Goal: Information Seeking & Learning: Learn about a topic

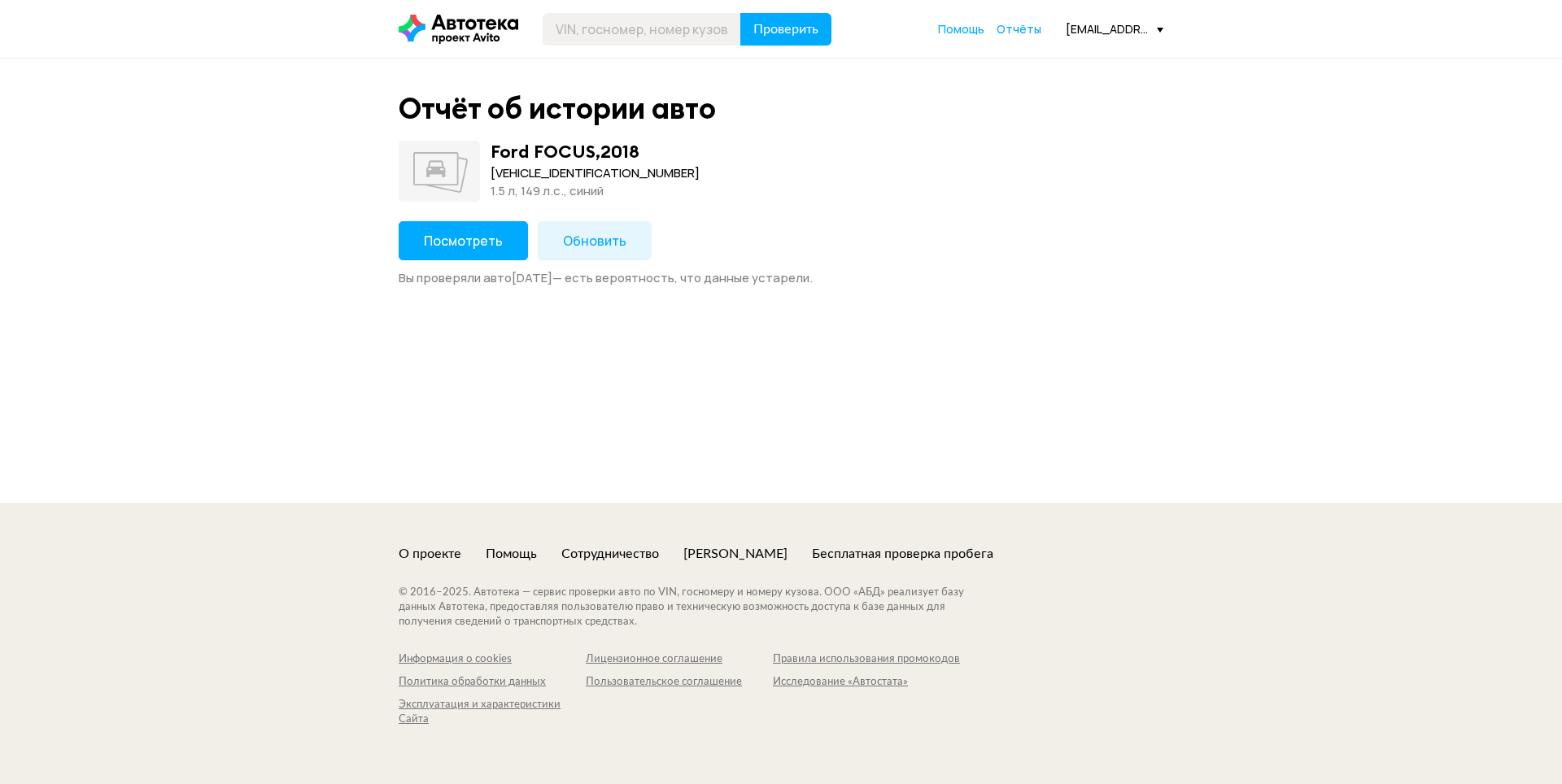
click at [458, 228] on button "Посмотреть" at bounding box center [463, 241] width 129 height 39
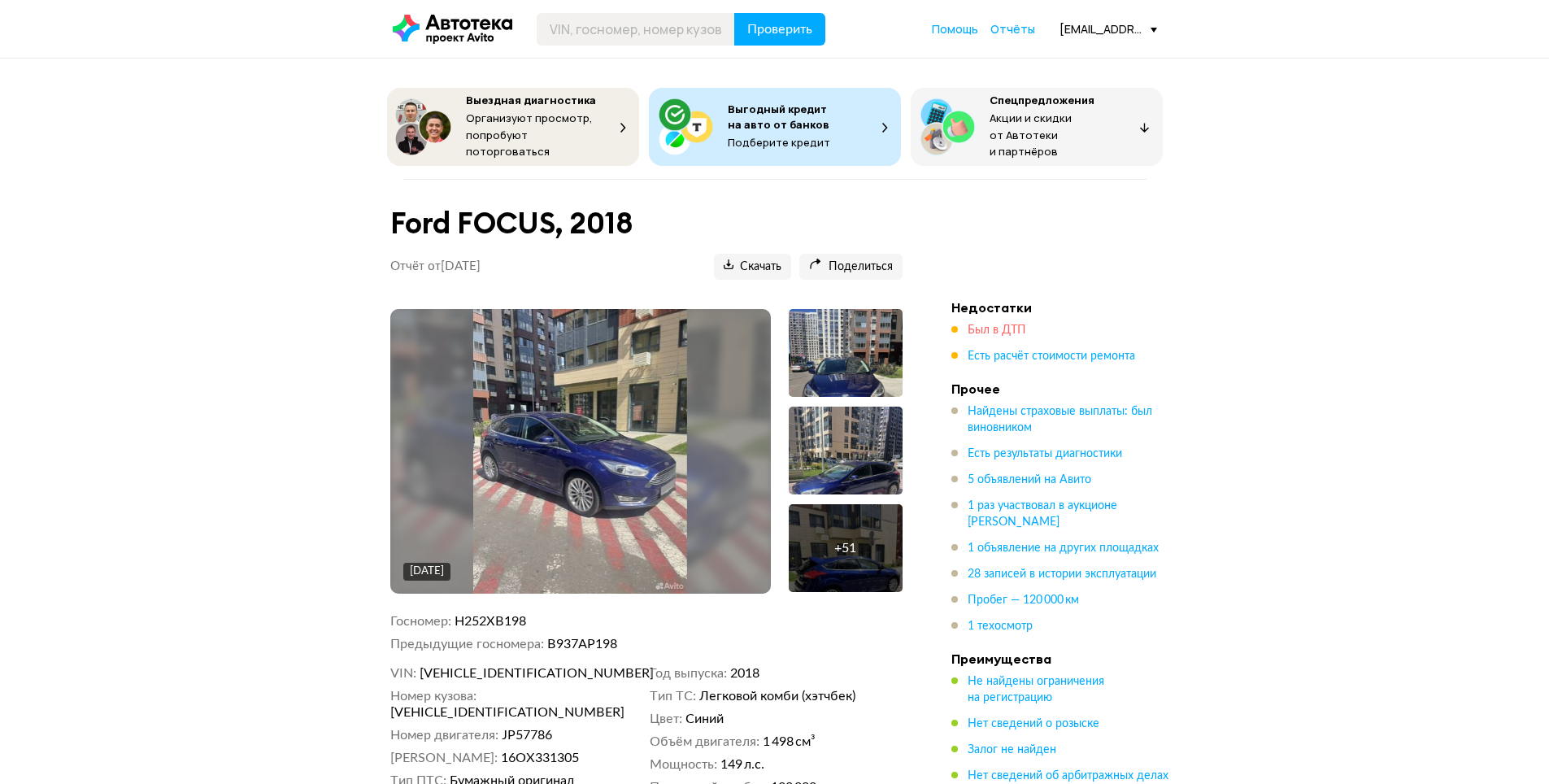
click at [995, 324] on span "Был в ДТП" at bounding box center [996, 330] width 59 height 12
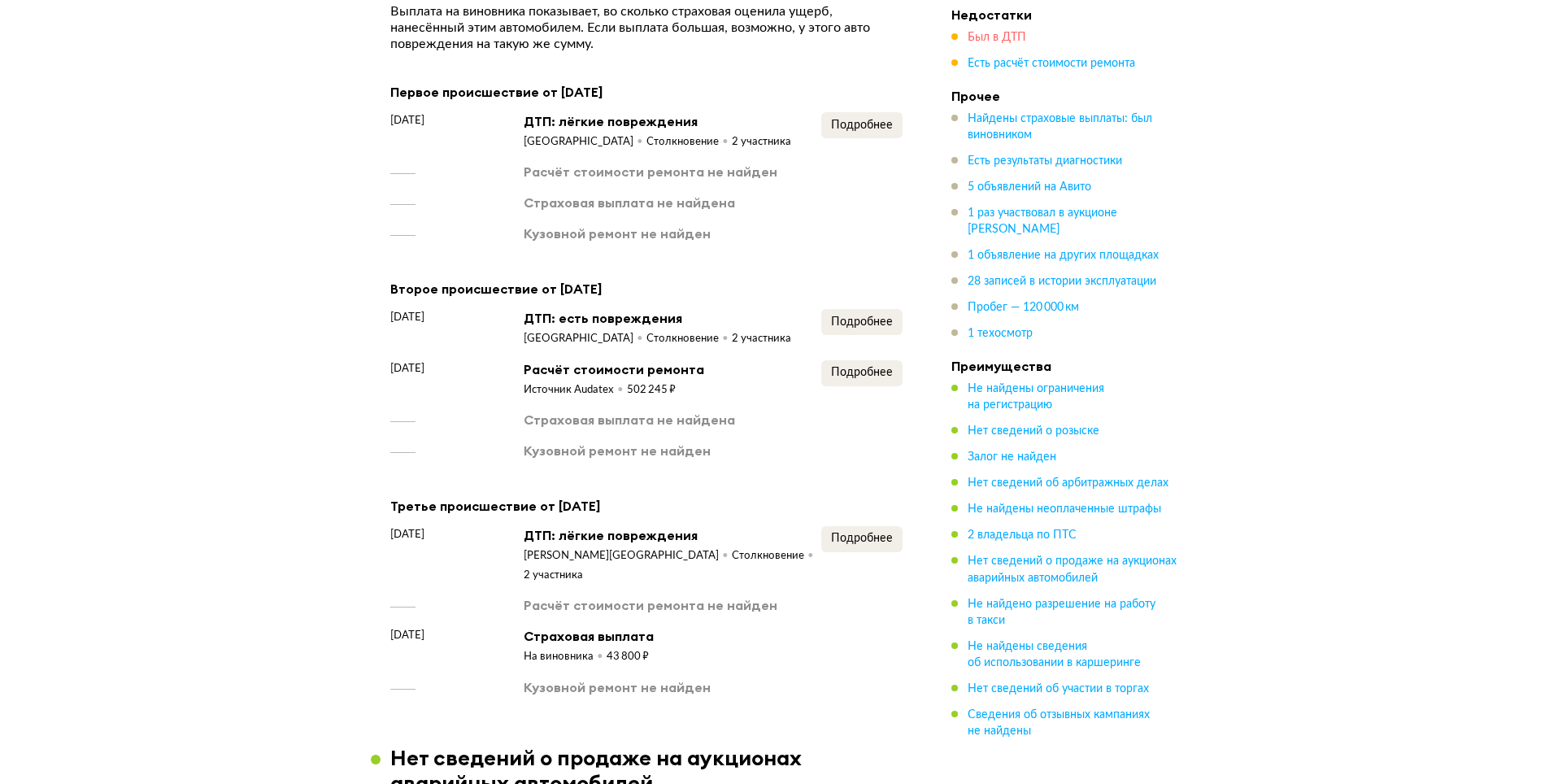
scroll to position [2257, 0]
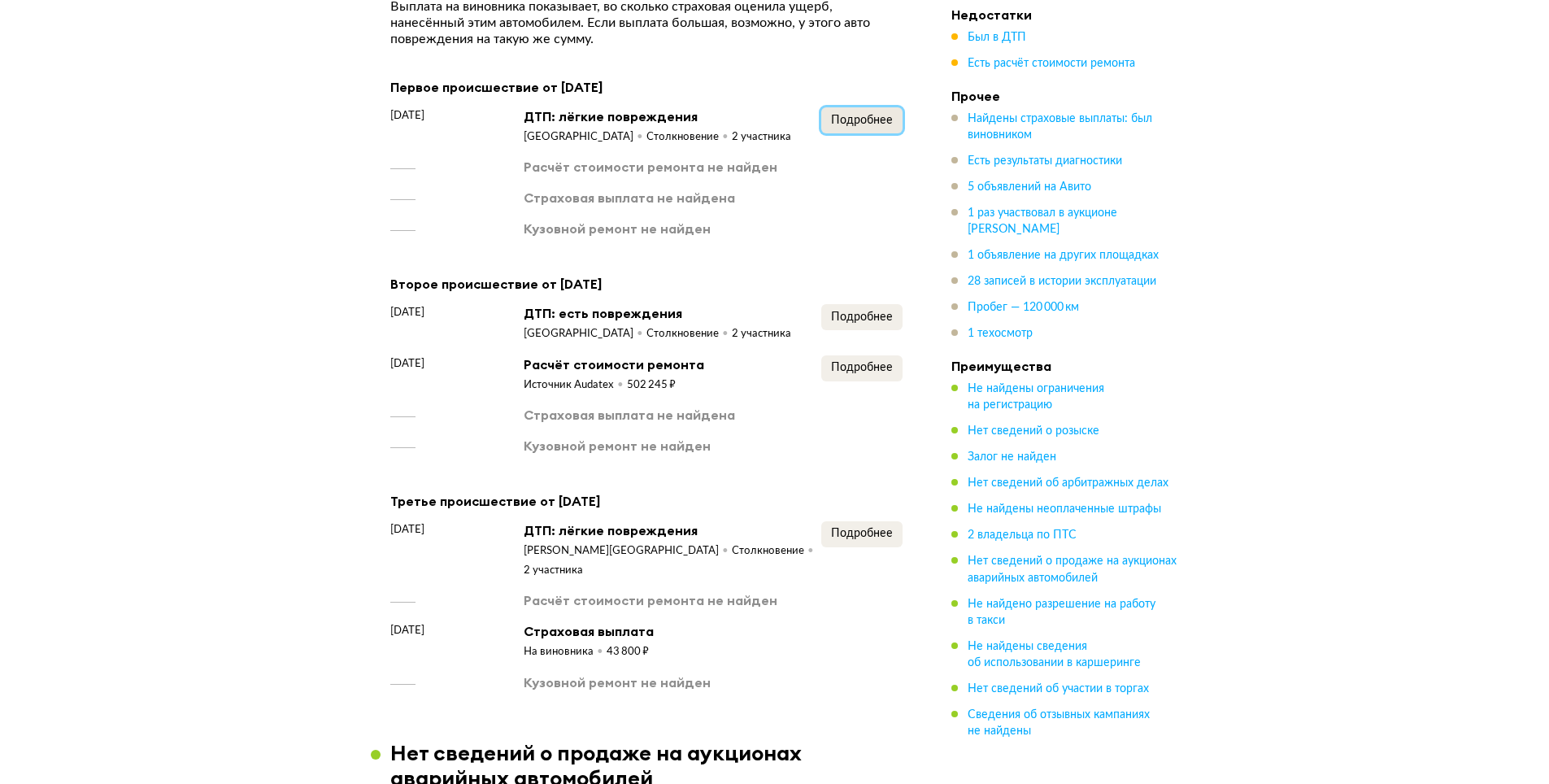
click at [860, 114] on span "Подробнее" at bounding box center [862, 120] width 61 height 12
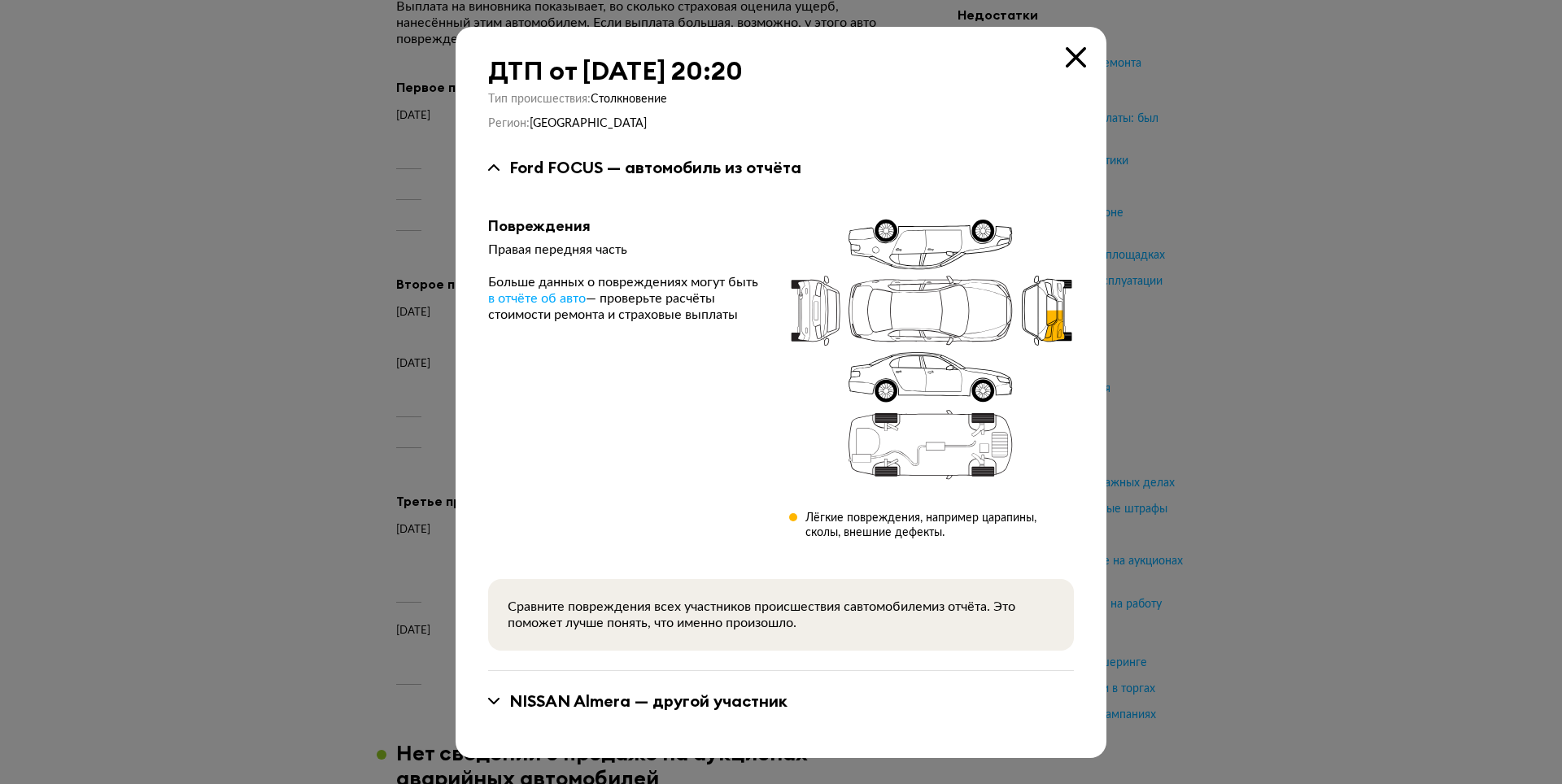
click at [1085, 59] on icon at bounding box center [1076, 57] width 21 height 21
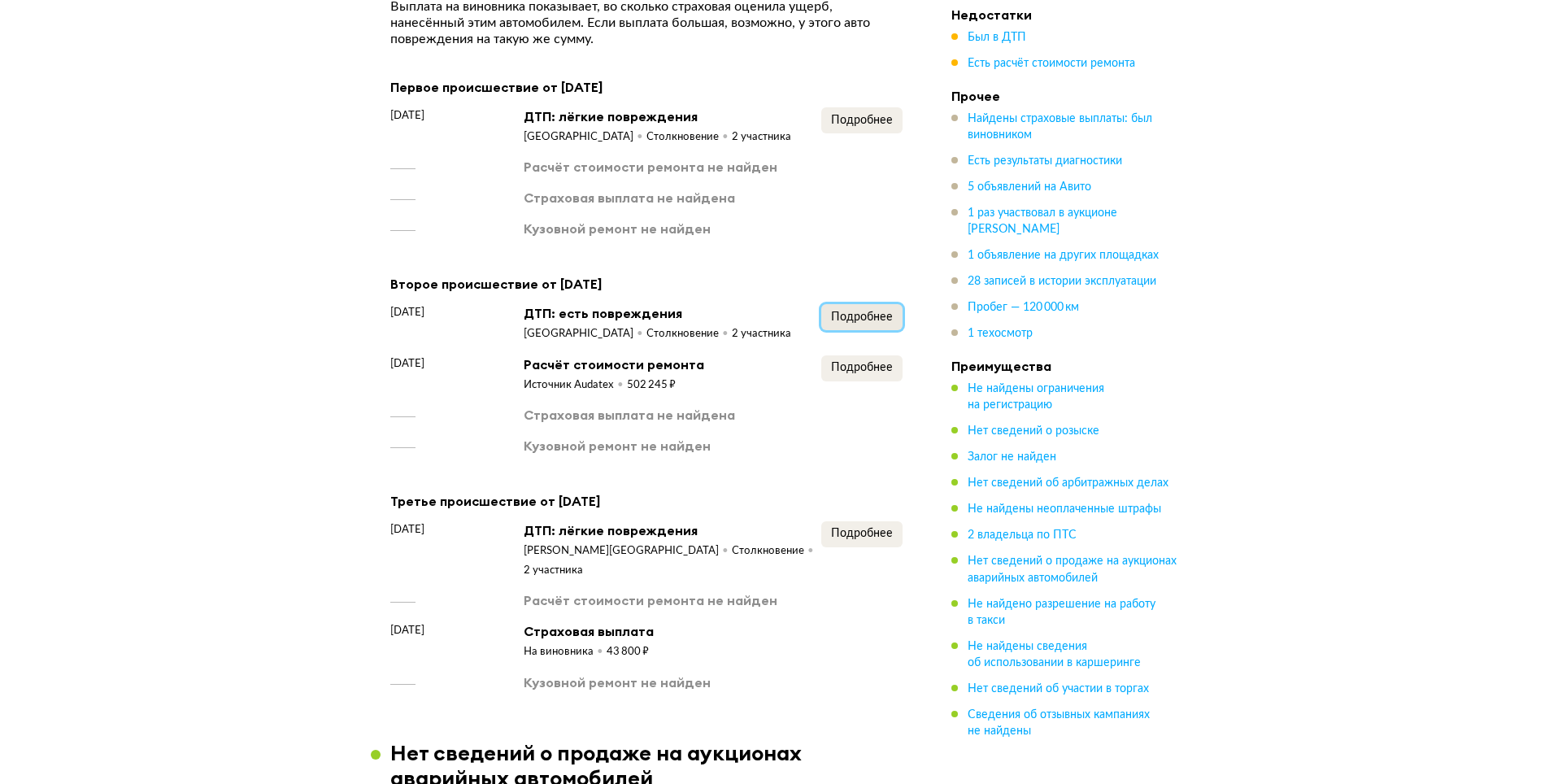
click at [880, 311] on span "Подробнее" at bounding box center [862, 317] width 61 height 12
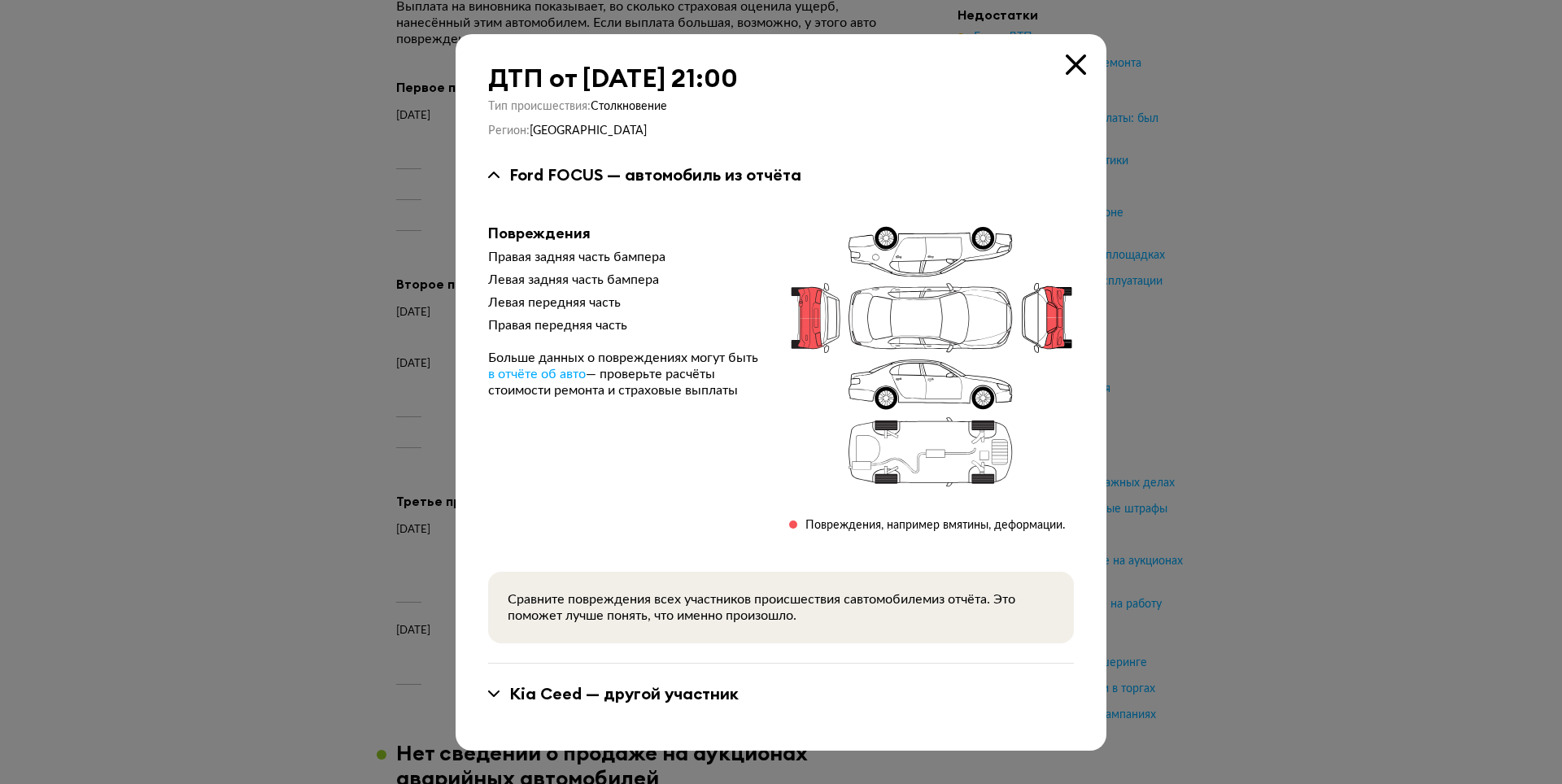
click at [1080, 61] on icon at bounding box center [1076, 65] width 21 height 21
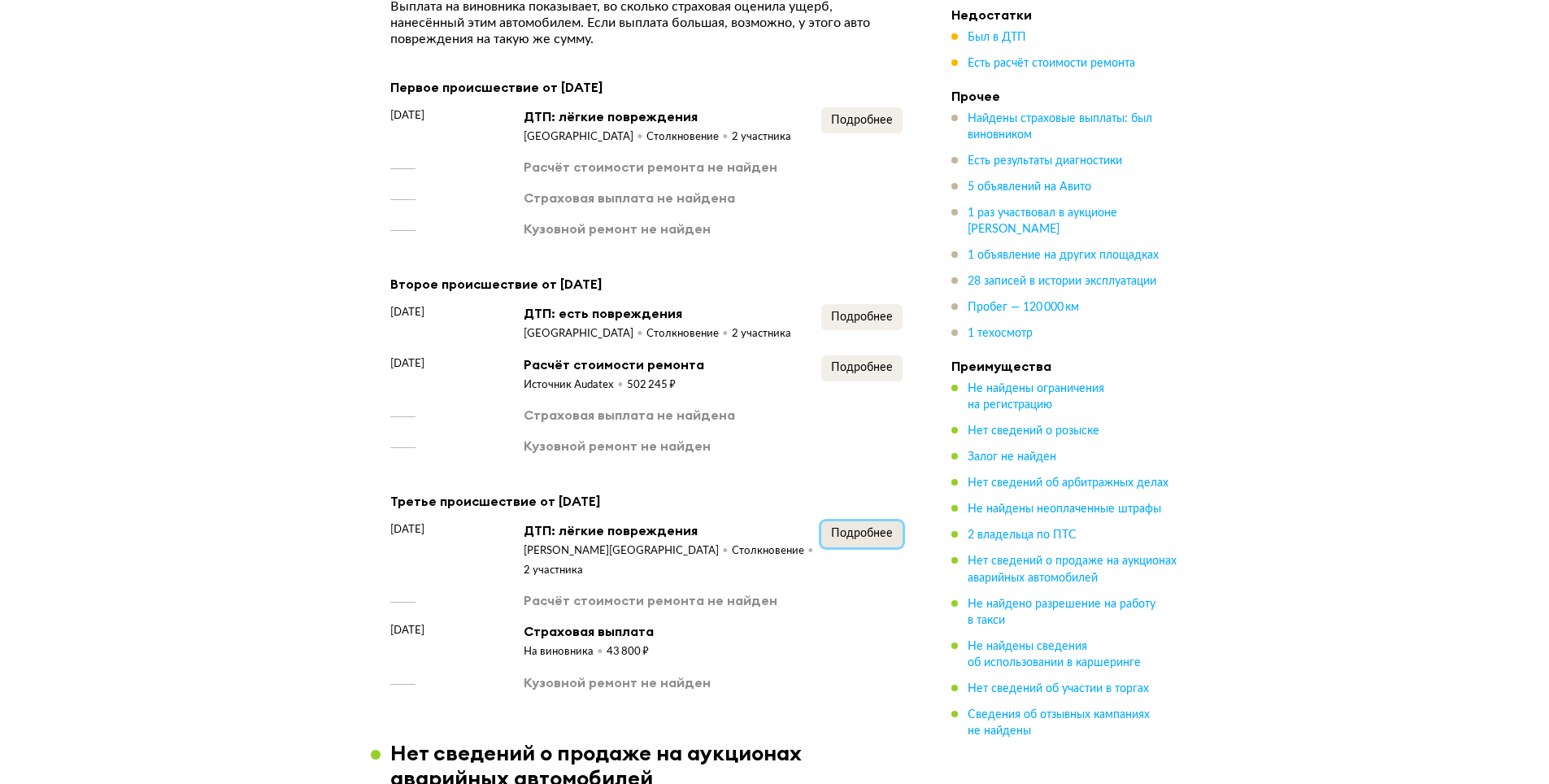
click at [868, 528] on span "Подробнее" at bounding box center [862, 533] width 61 height 12
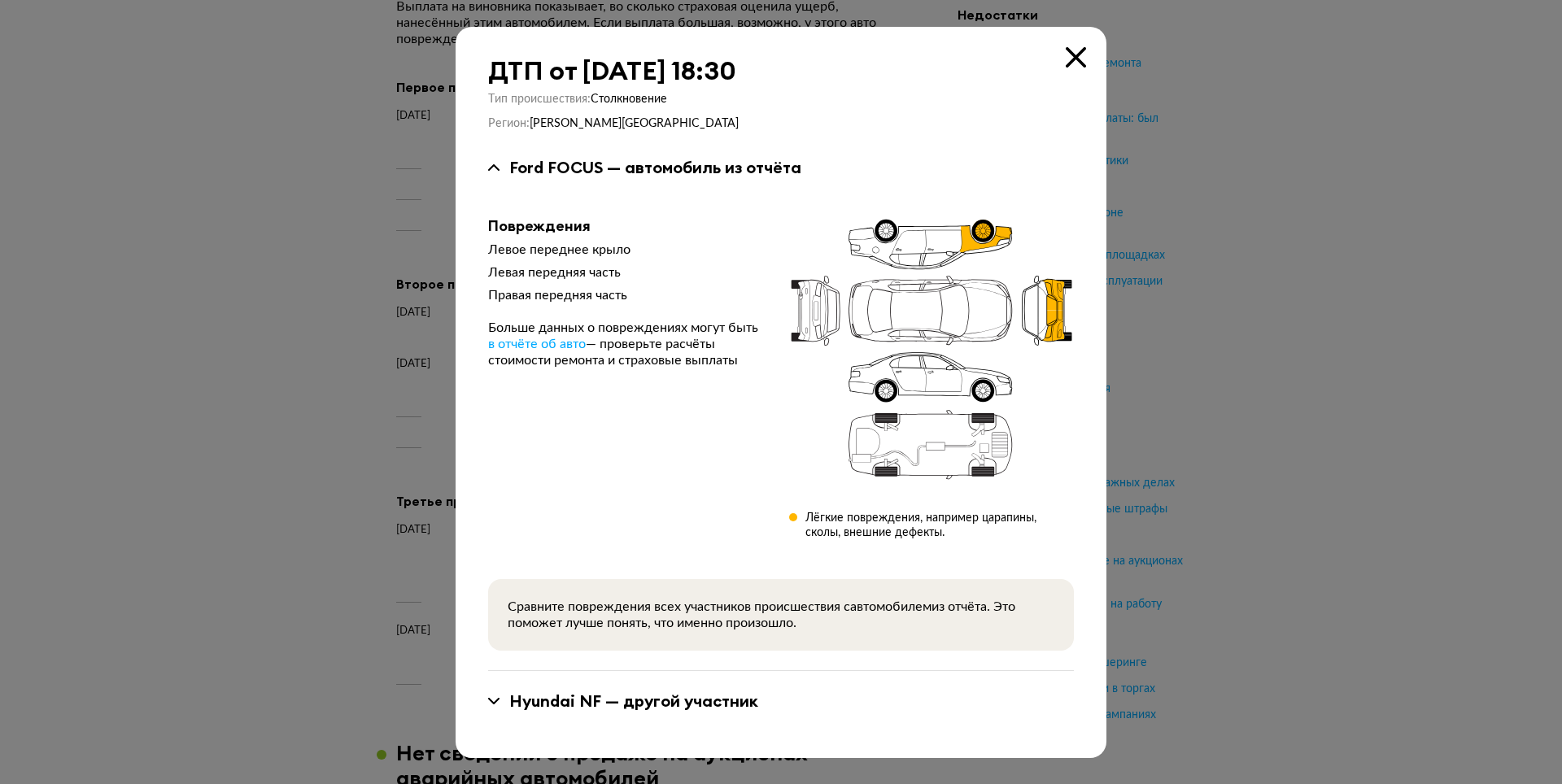
click at [1085, 48] on icon at bounding box center [1076, 57] width 21 height 21
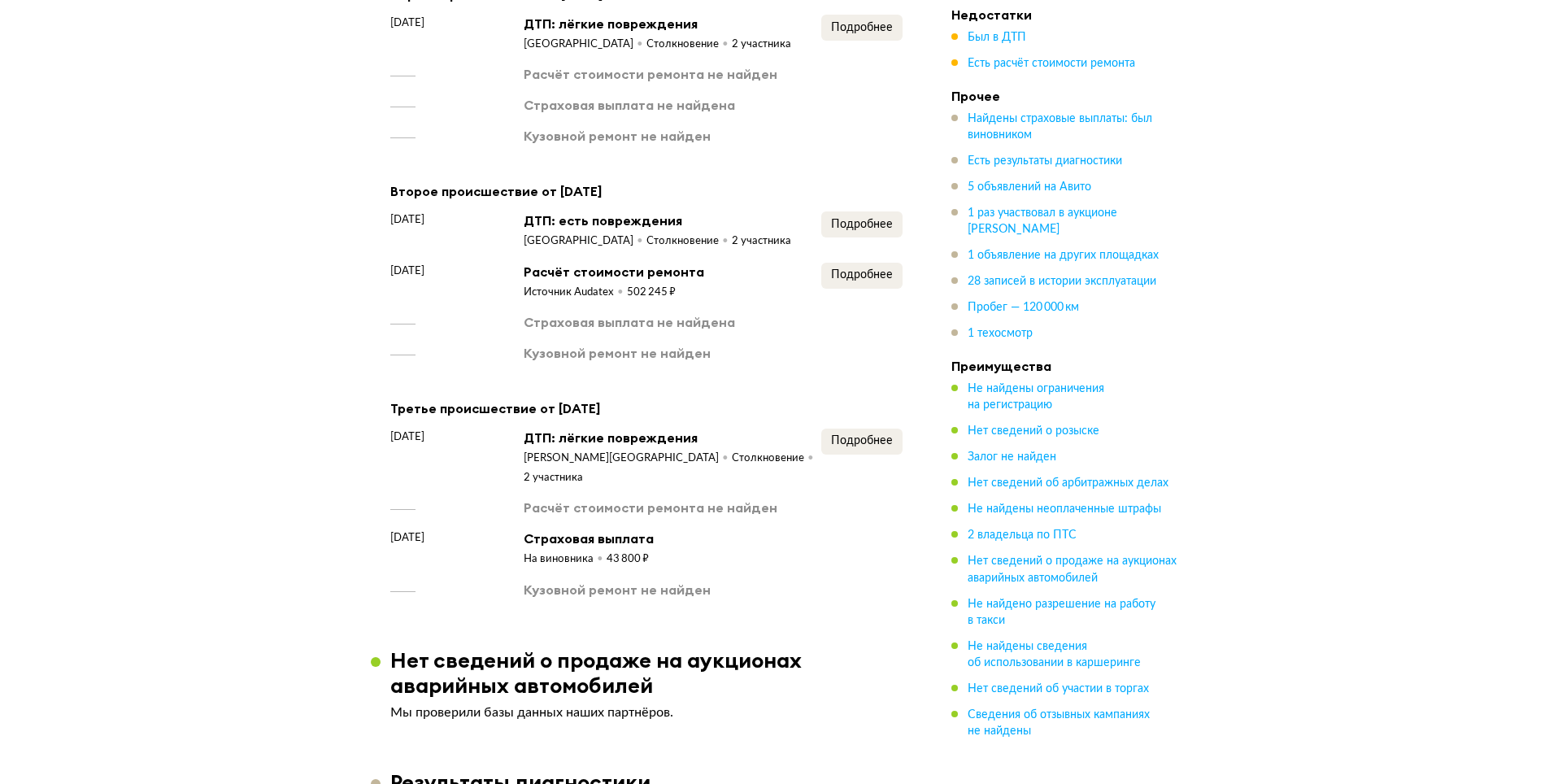
scroll to position [2338, 0]
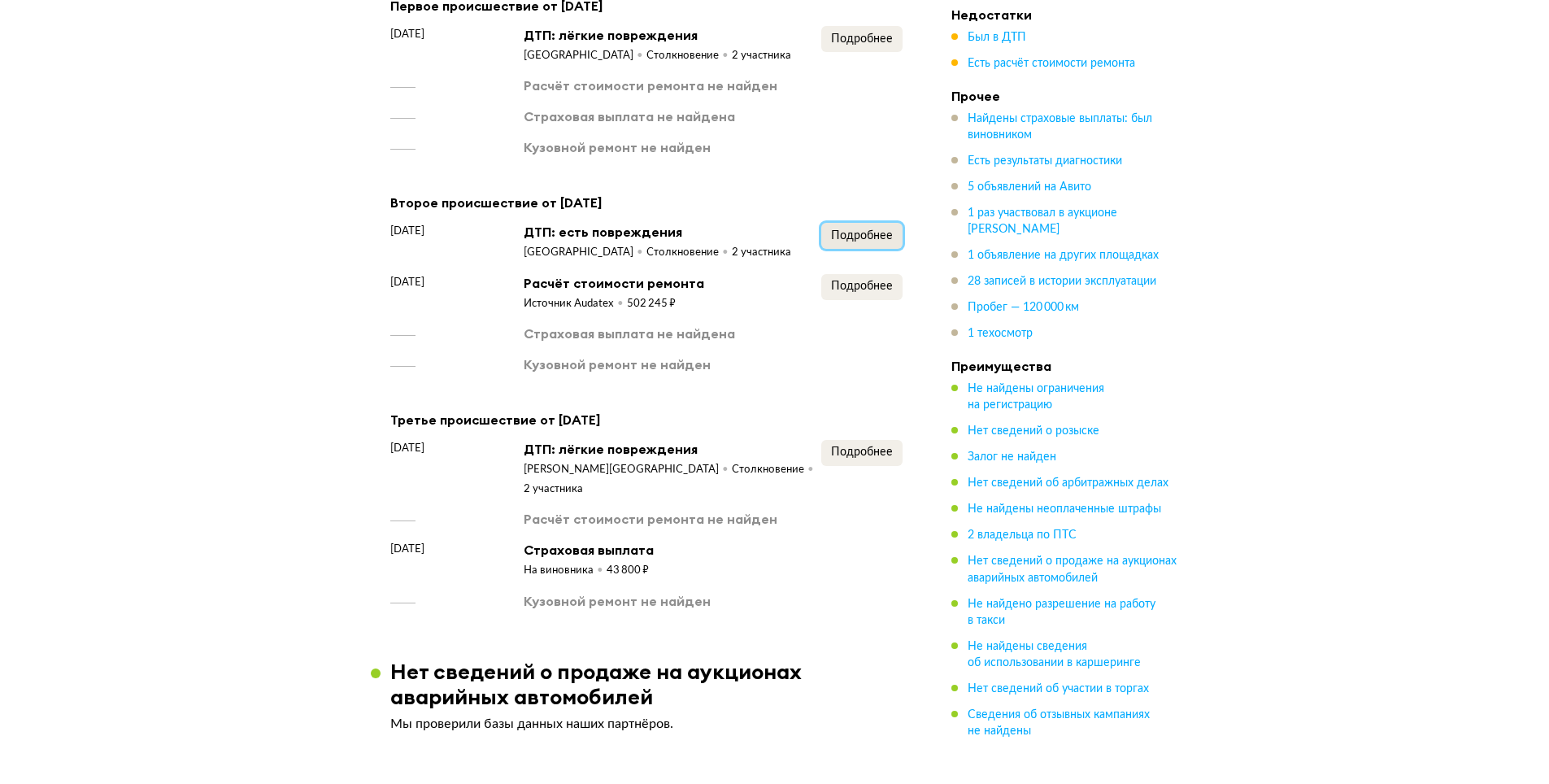
click at [864, 223] on button "Подробнее" at bounding box center [862, 236] width 81 height 26
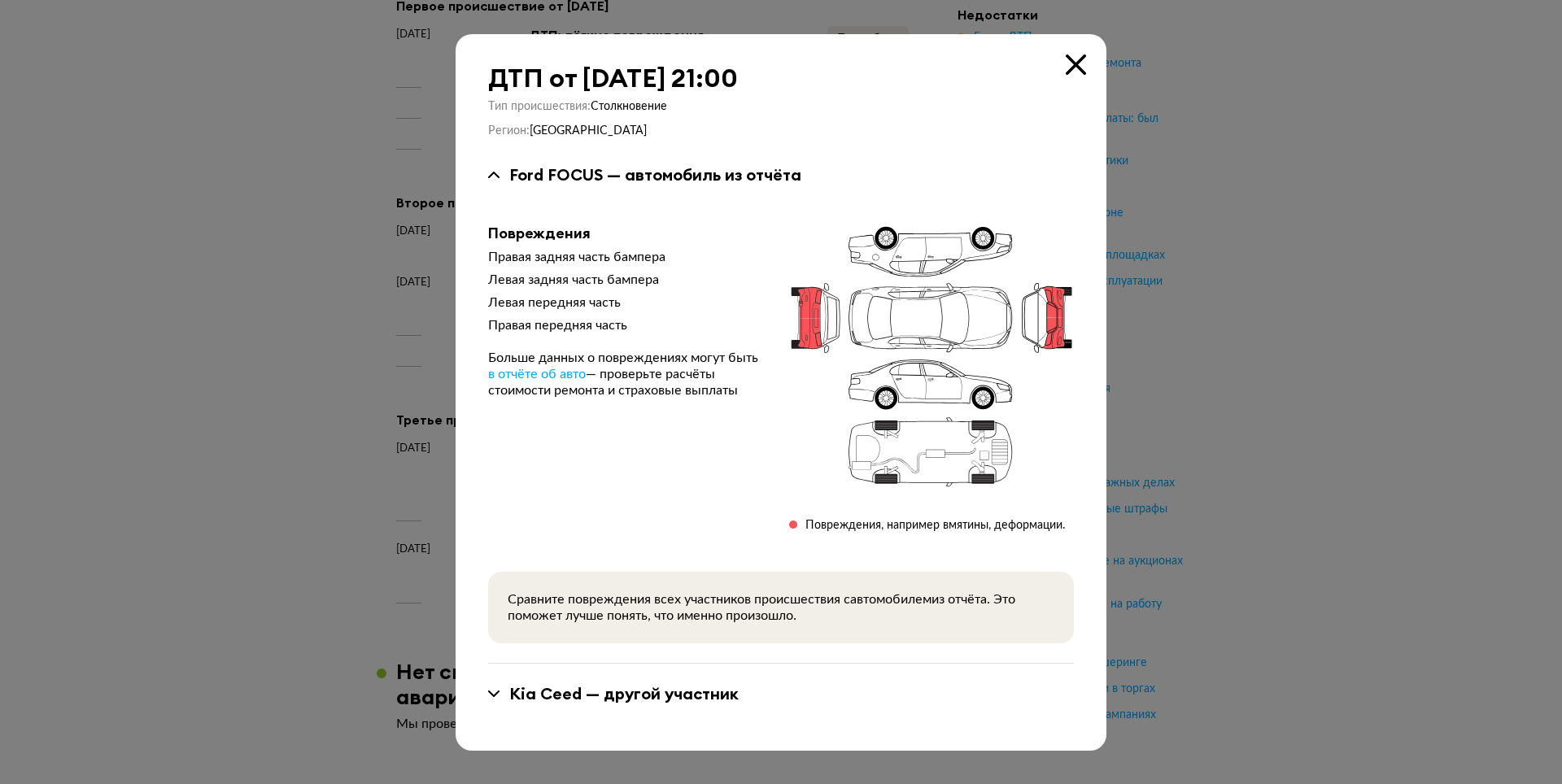
click at [1074, 62] on icon at bounding box center [1076, 65] width 21 height 21
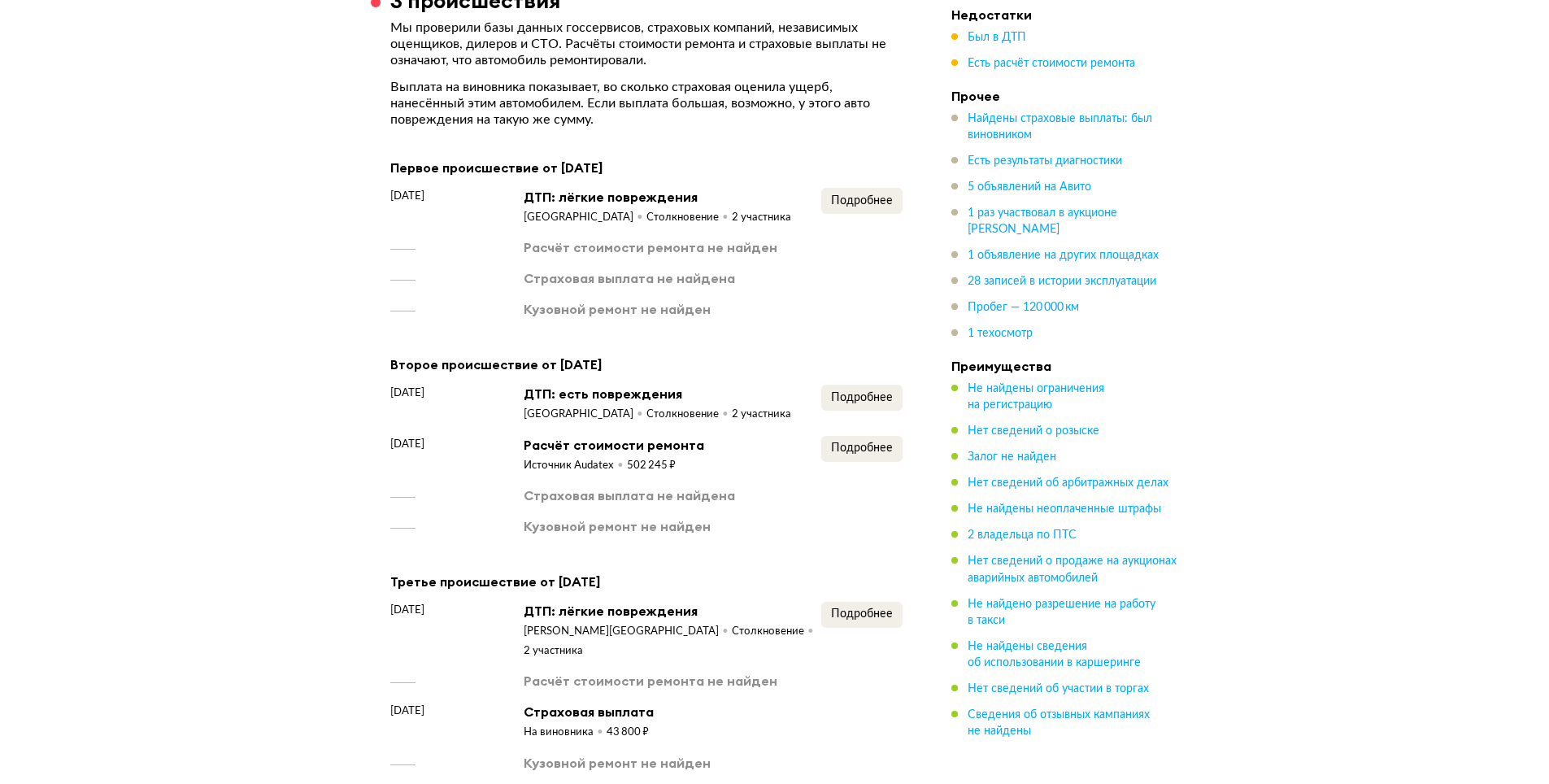
scroll to position [2175, 0]
click at [865, 196] on span "Подробнее" at bounding box center [862, 202] width 61 height 12
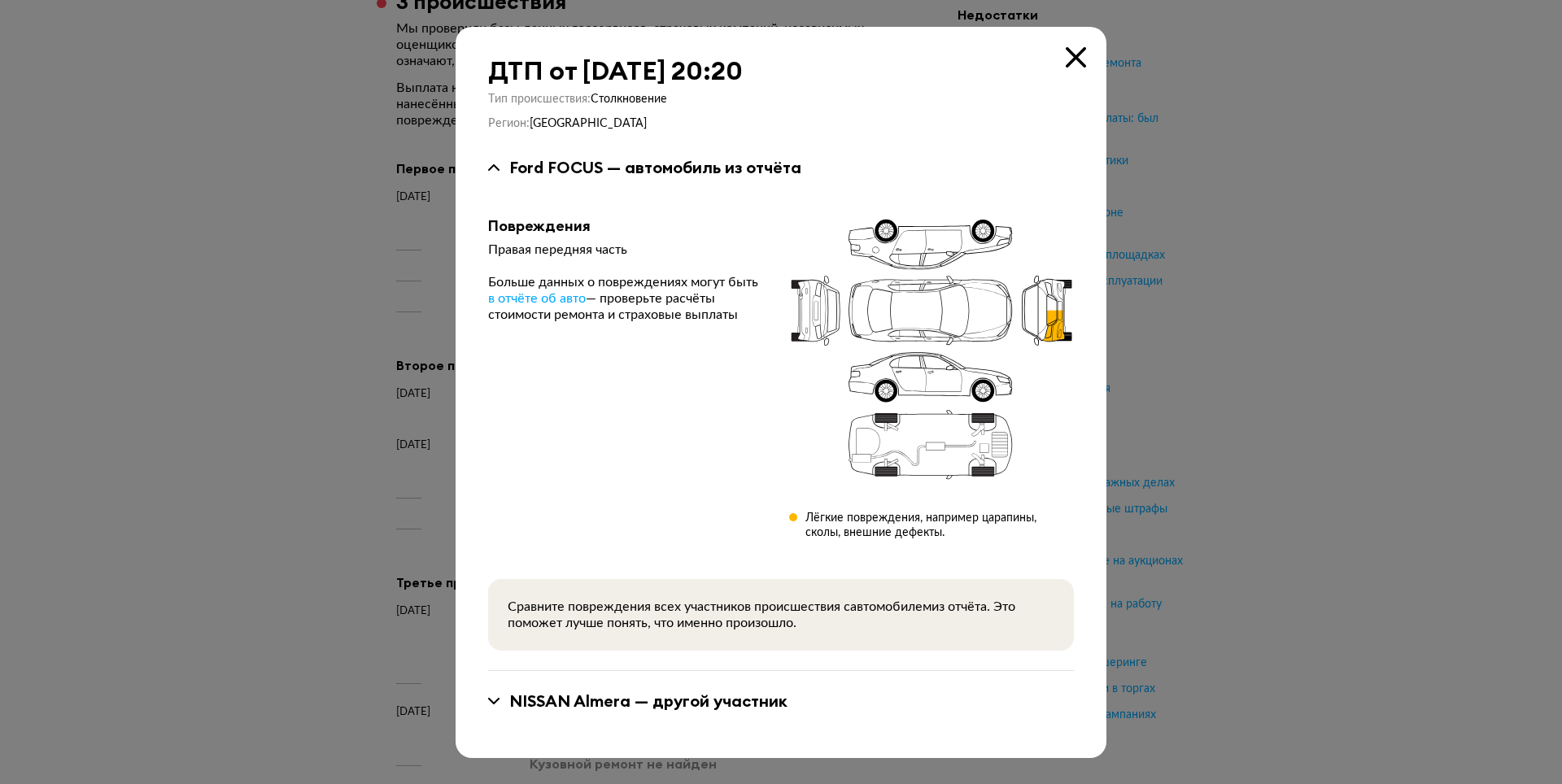
click at [1076, 55] on icon at bounding box center [1076, 57] width 21 height 21
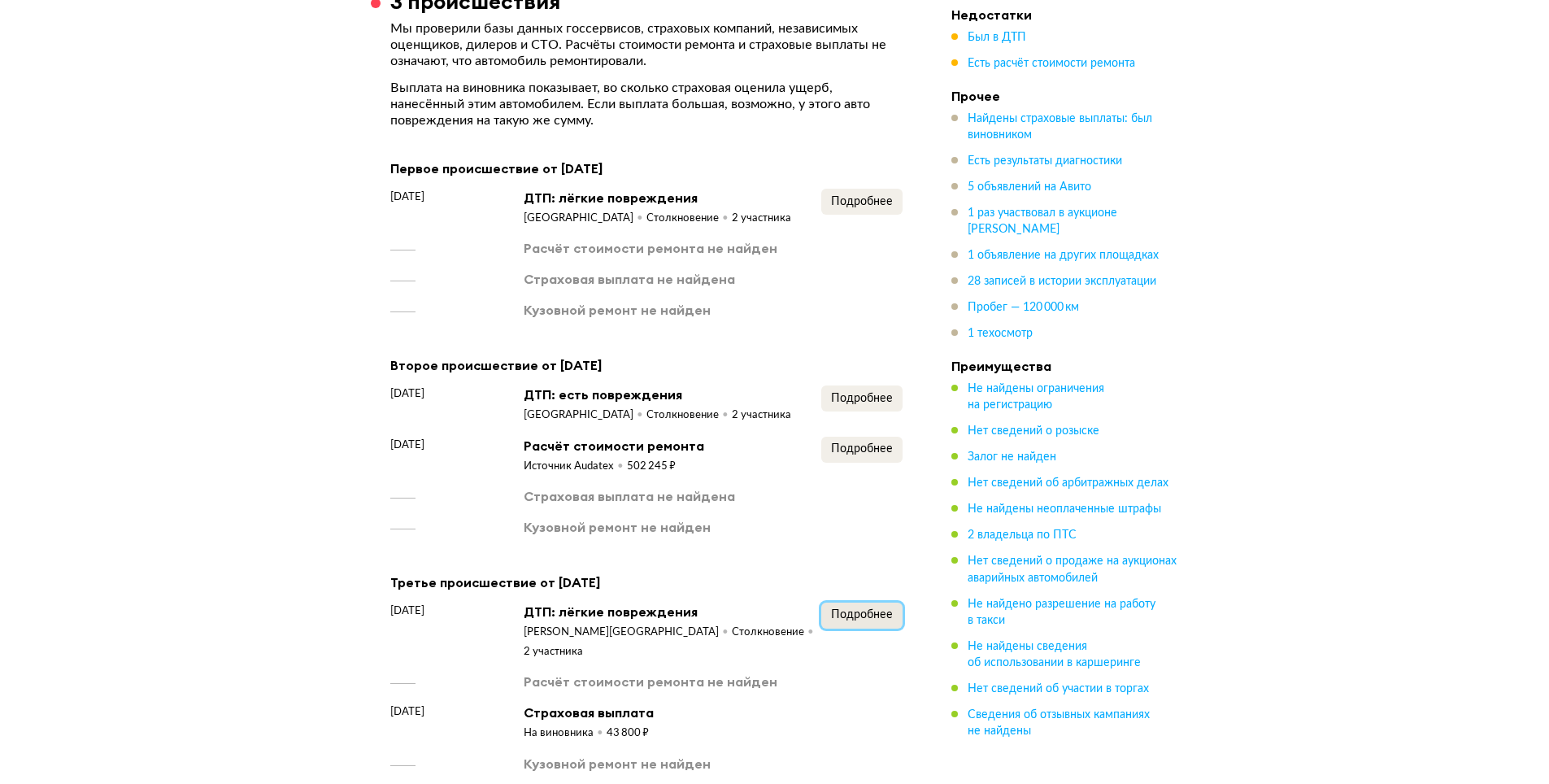
click at [861, 609] on span "Подробнее" at bounding box center [862, 615] width 61 height 12
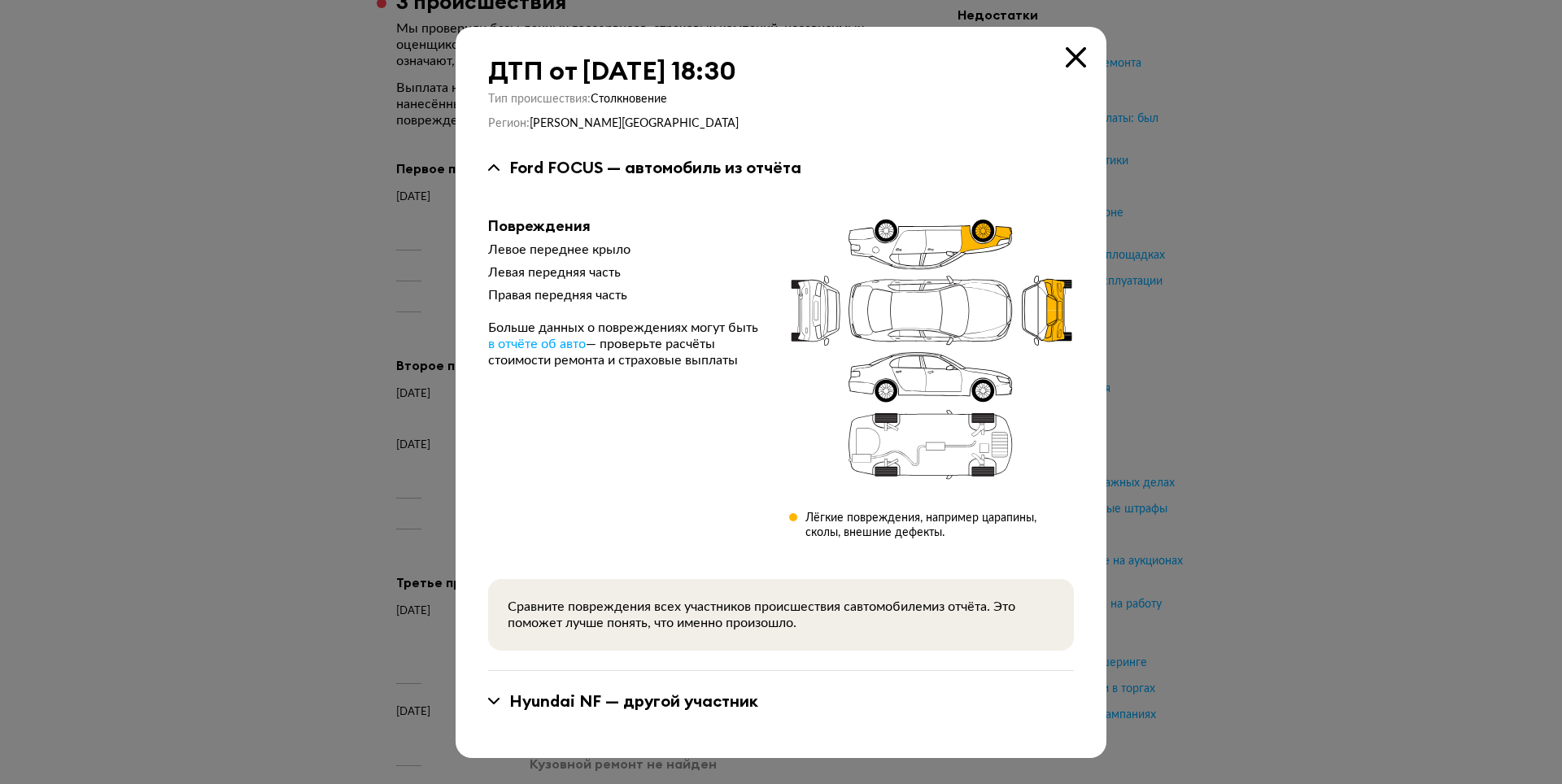
click at [1076, 47] on icon at bounding box center [1076, 57] width 21 height 21
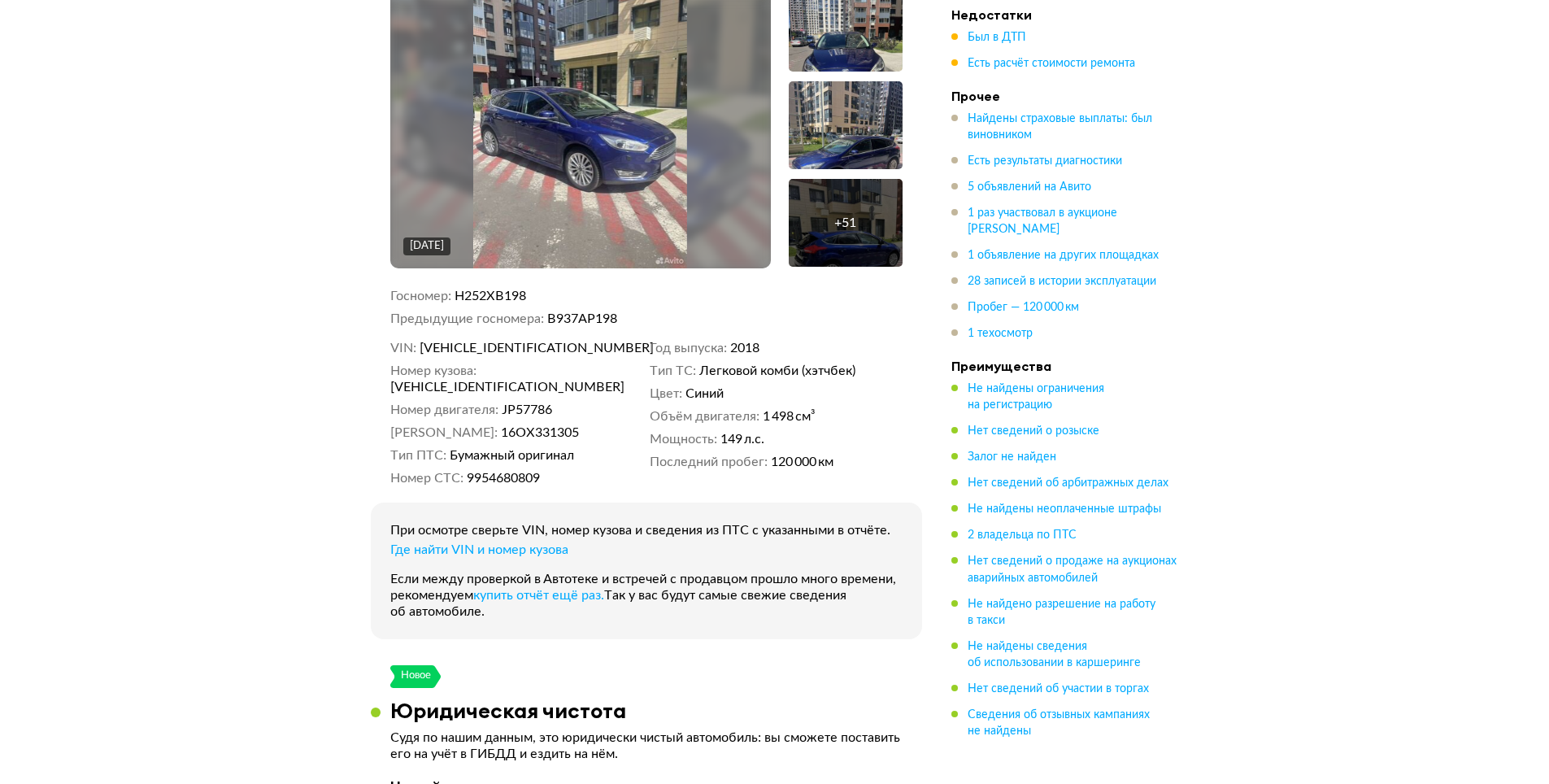
scroll to position [0, 0]
